Goal: Check status: Check status

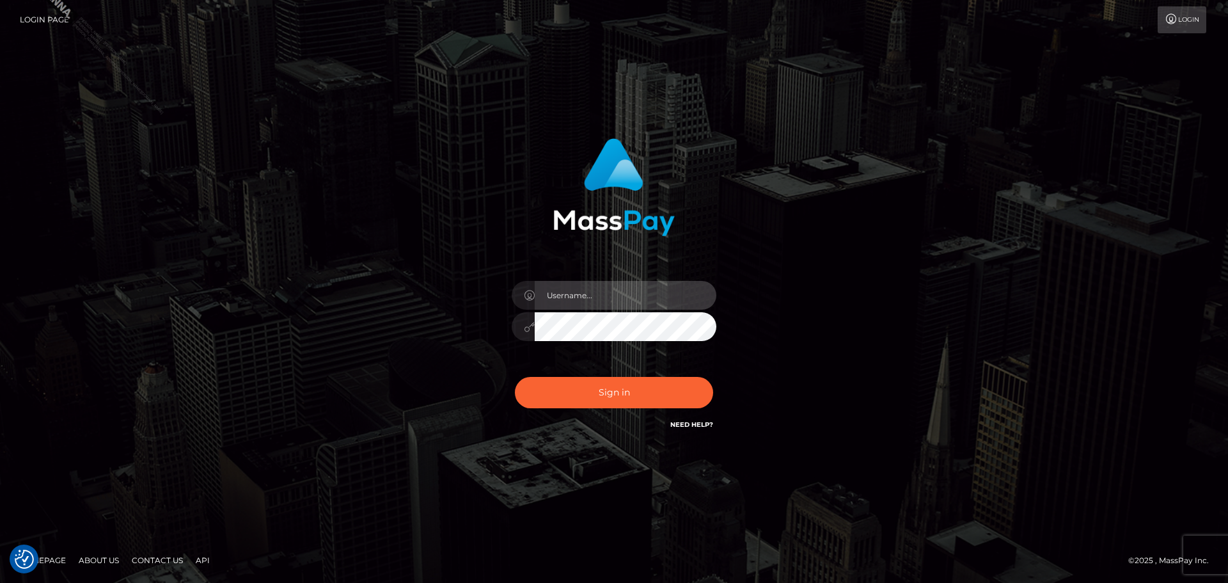
type input "[PERSON_NAME].Silversocial"
click at [592, 409] on div "Sign in Need Help?" at bounding box center [614, 397] width 224 height 57
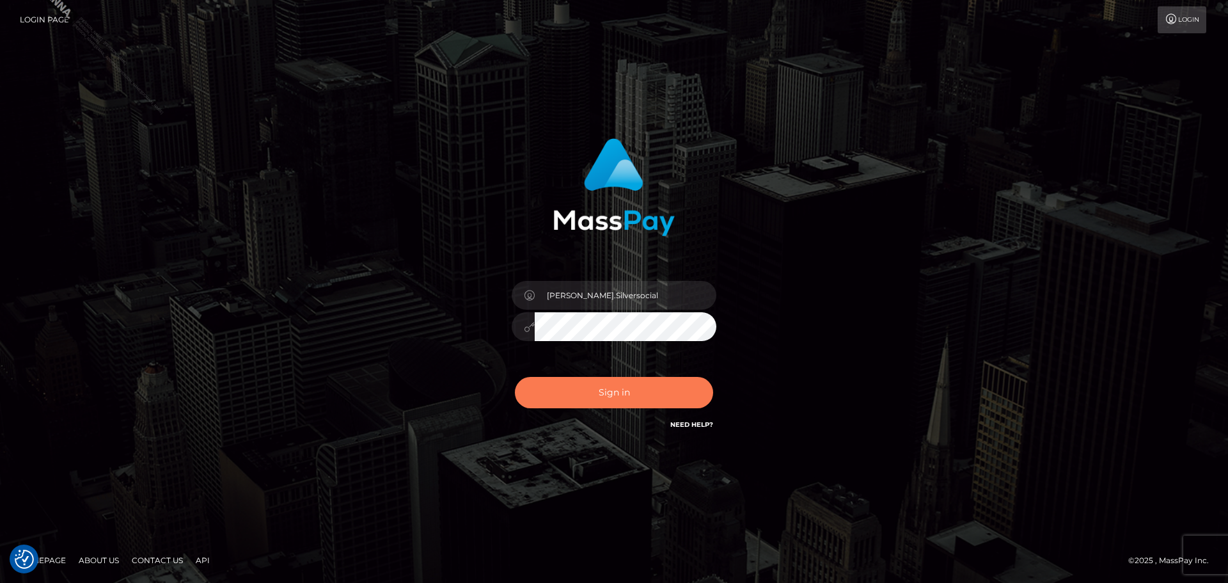
click at [592, 402] on button "Sign in" at bounding box center [614, 392] width 198 height 31
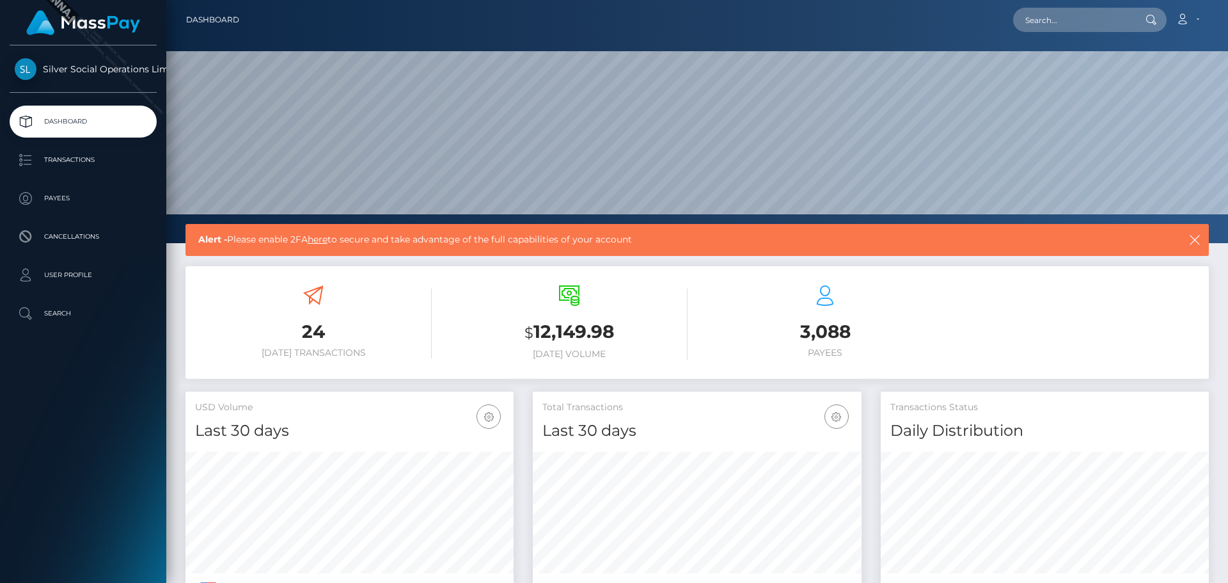
scroll to position [227, 329]
drag, startPoint x: 536, startPoint y: 326, endPoint x: 613, endPoint y: 326, distance: 76.8
click at [613, 326] on h3 "$ 12,149.98" at bounding box center [569, 332] width 237 height 26
copy h3 "12,149.98"
